Goal: Find specific page/section: Find specific page/section

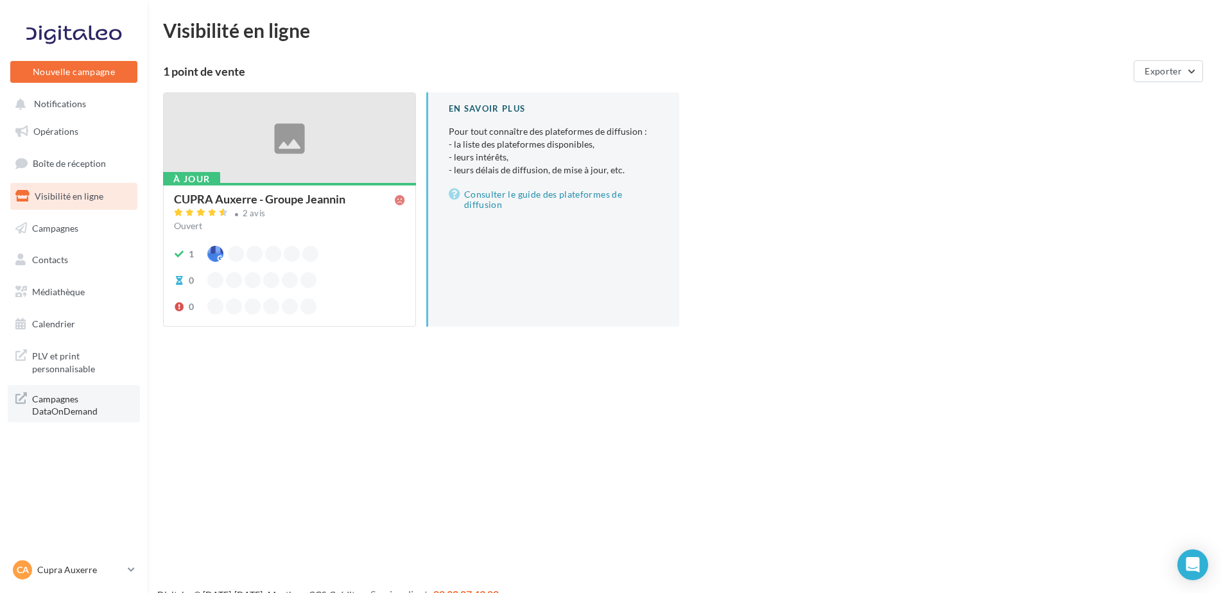
click at [80, 399] on span "Campagnes DataOnDemand" at bounding box center [82, 404] width 100 height 28
